Goal: Find contact information: Find contact information

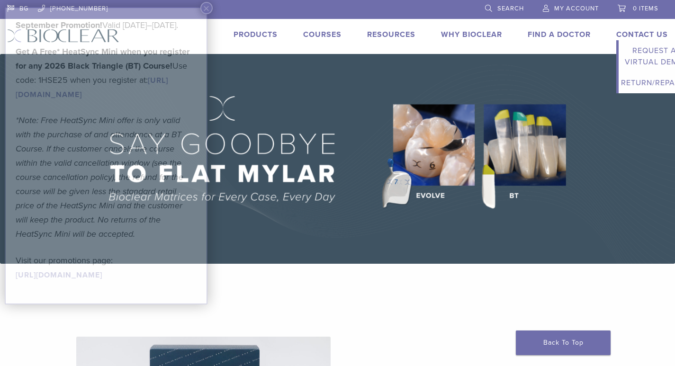
click at [632, 36] on link "Contact Us" at bounding box center [643, 34] width 52 height 9
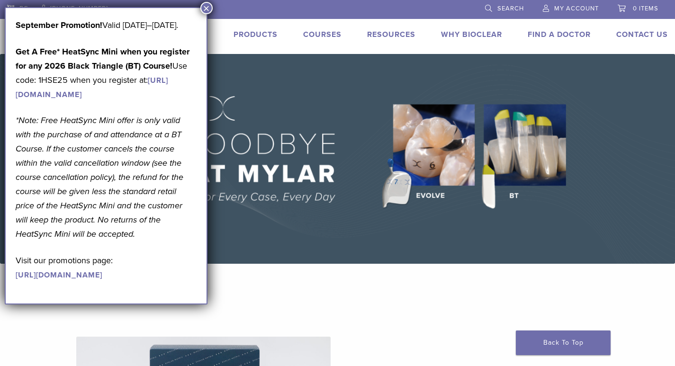
click at [211, 5] on button "×" at bounding box center [206, 8] width 12 height 12
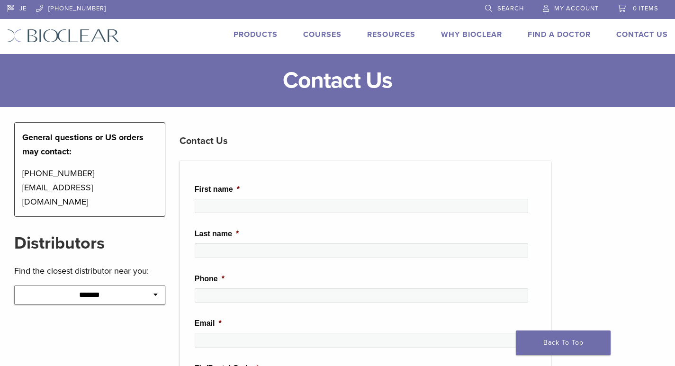
click at [23, 6] on link "JE" at bounding box center [16, 7] width 19 height 14
click at [10, 6] on link "JE" at bounding box center [16, 7] width 19 height 14
click at [22, 7] on link "JE" at bounding box center [16, 7] width 19 height 14
click at [12, 7] on link "JE" at bounding box center [16, 7] width 19 height 14
